Goal: Task Accomplishment & Management: Manage account settings

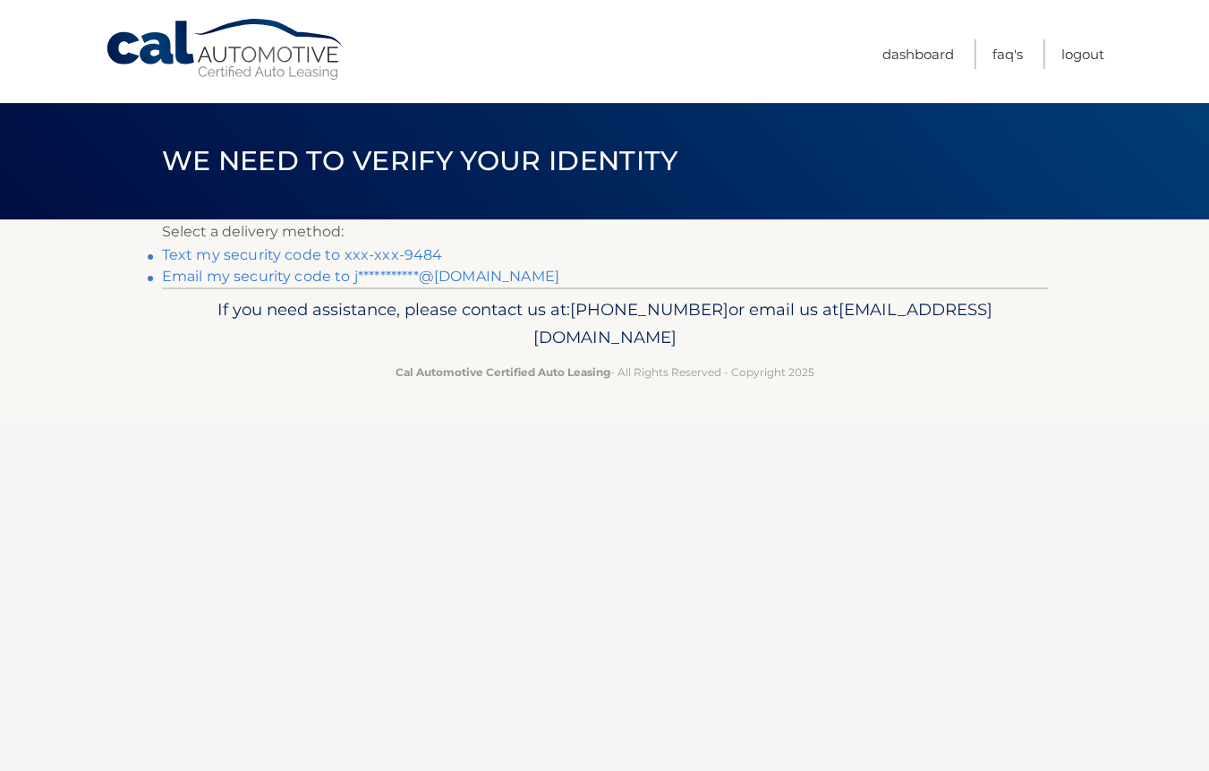
click at [332, 253] on link "Text my security code to xxx-xxx-9484" at bounding box center [302, 254] width 281 height 17
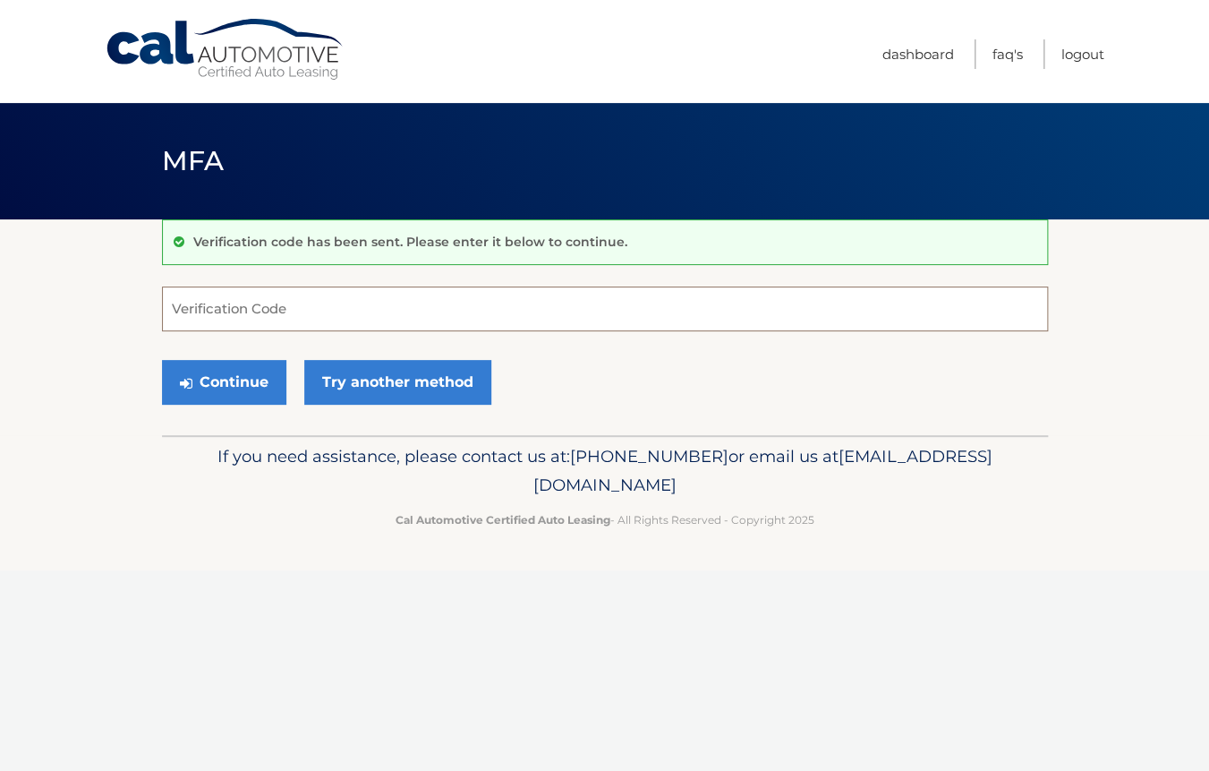
click at [328, 322] on input "Verification Code" at bounding box center [605, 308] width 886 height 45
type input "721025"
click at [209, 370] on button "Continue" at bounding box center [224, 382] width 124 height 45
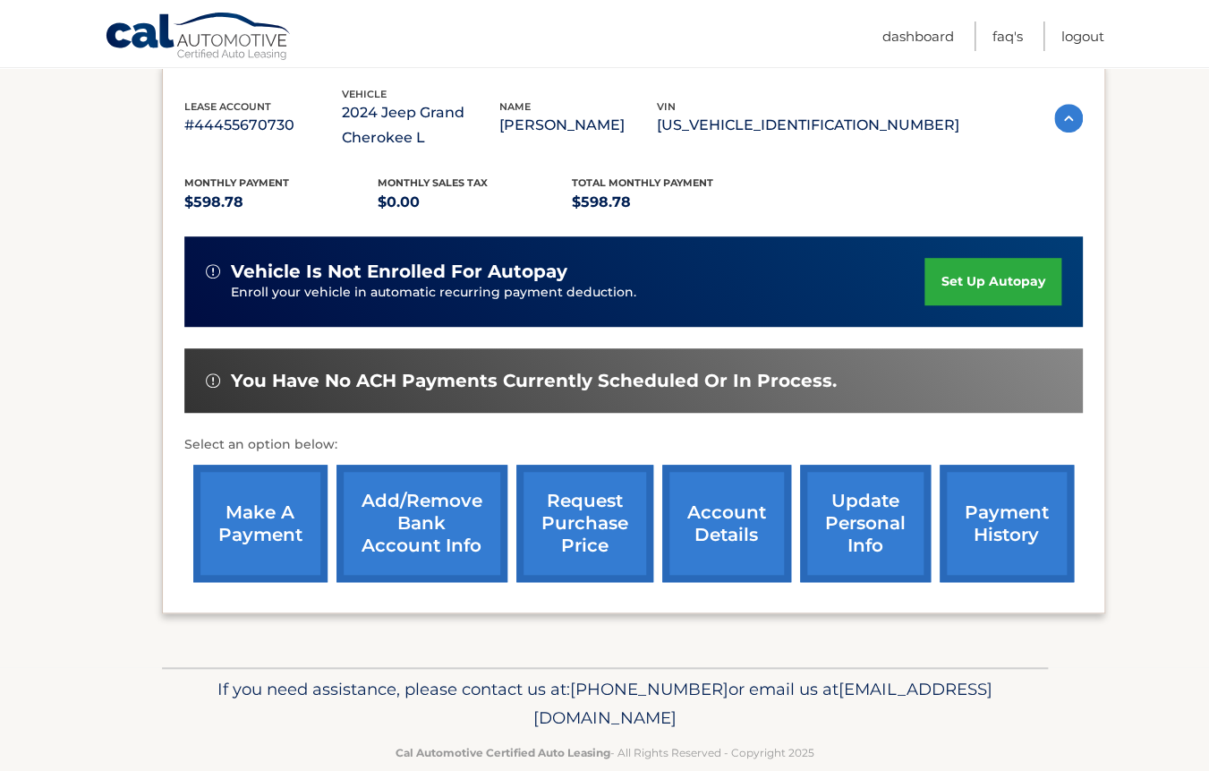
scroll to position [337, 0]
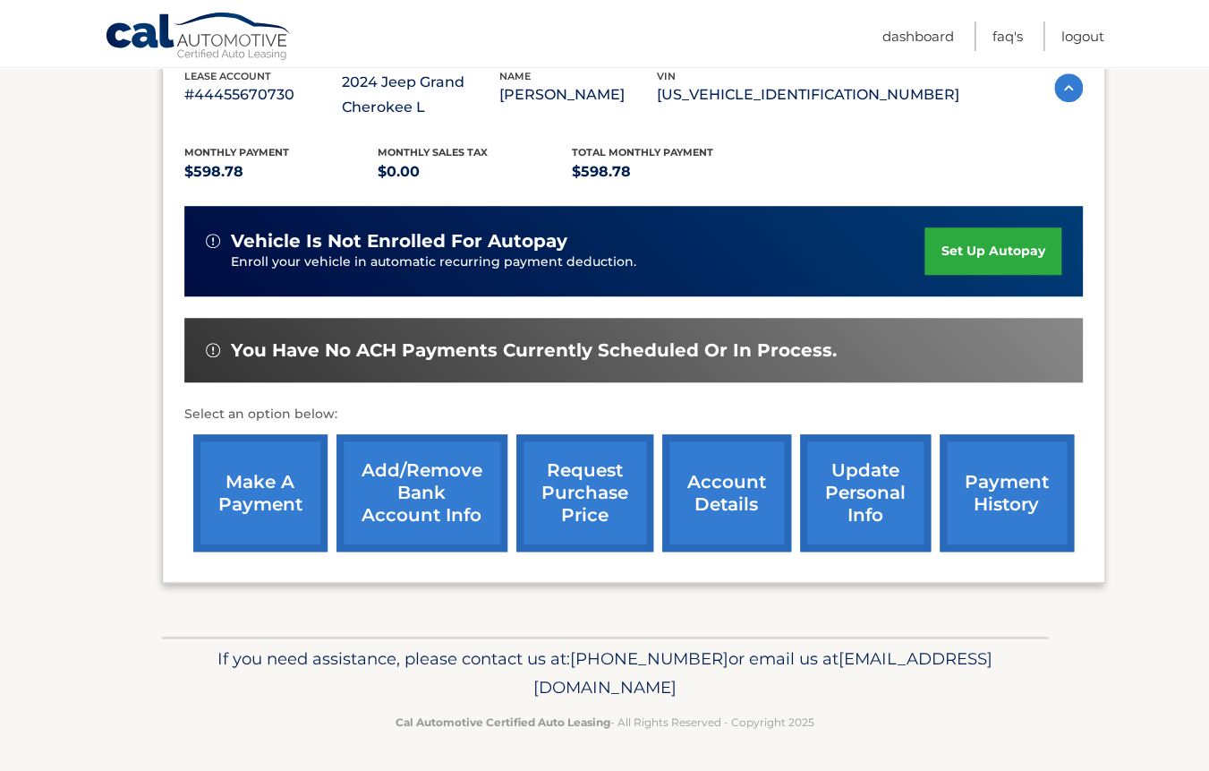
click at [222, 507] on link "make a payment" at bounding box center [260, 492] width 134 height 117
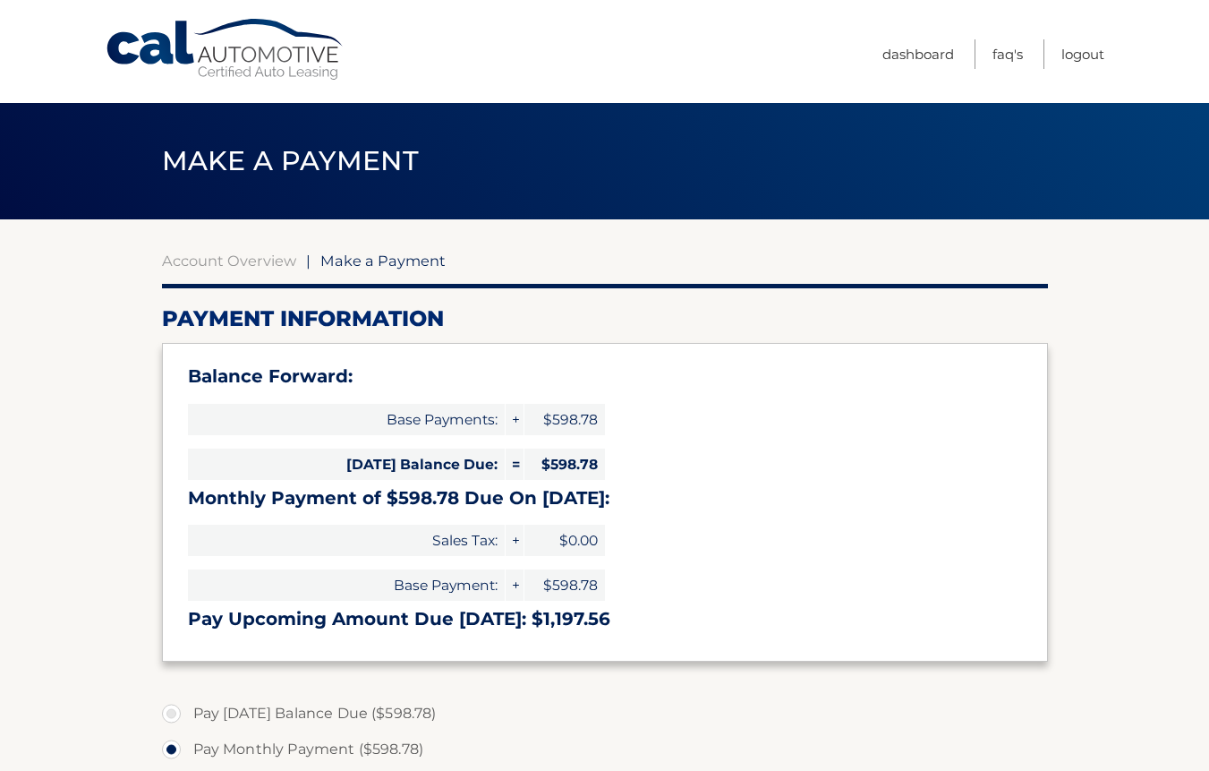
select select "N2E4ZWMyNjctMzU1MS00NDAyLWJhOTAtNjg3ZGQwOTExZGNk"
